Goal: Check status

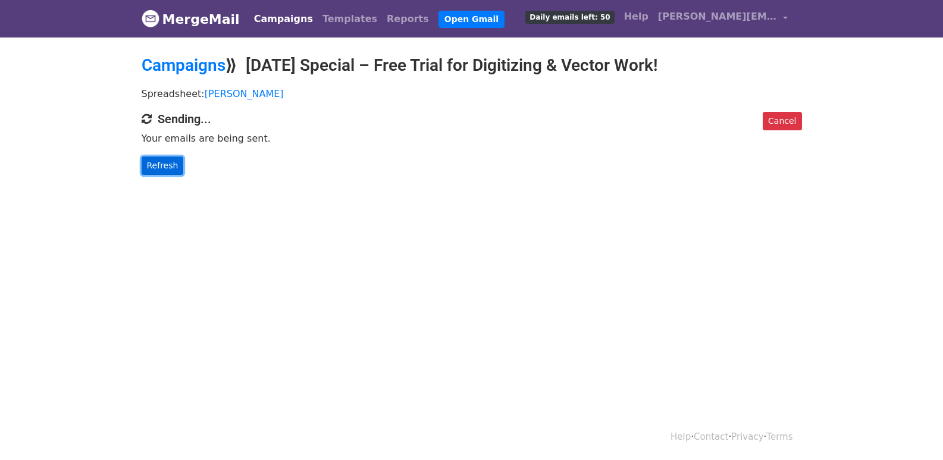
click at [166, 156] on link "Refresh" at bounding box center [163, 165] width 42 height 18
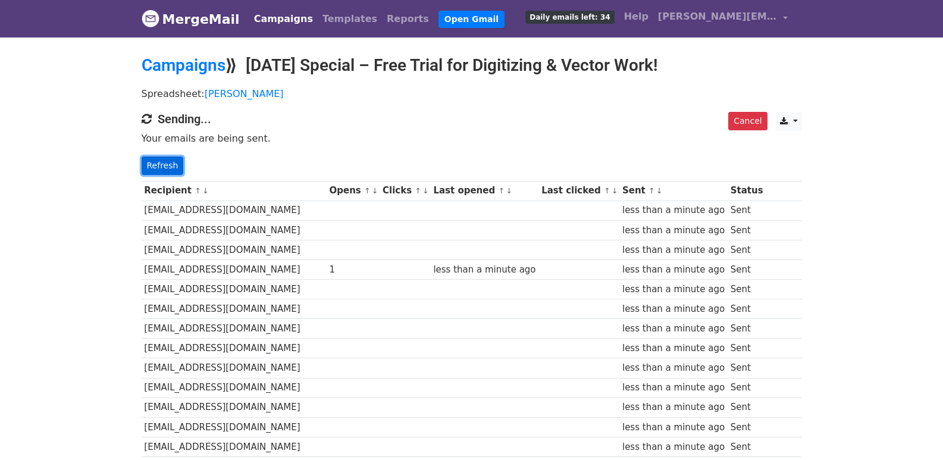
click at [152, 165] on link "Refresh" at bounding box center [163, 165] width 42 height 18
click at [158, 163] on link "Refresh" at bounding box center [163, 165] width 42 height 18
click at [152, 159] on link "Refresh" at bounding box center [163, 165] width 42 height 18
